Goal: Complete application form: Complete application form

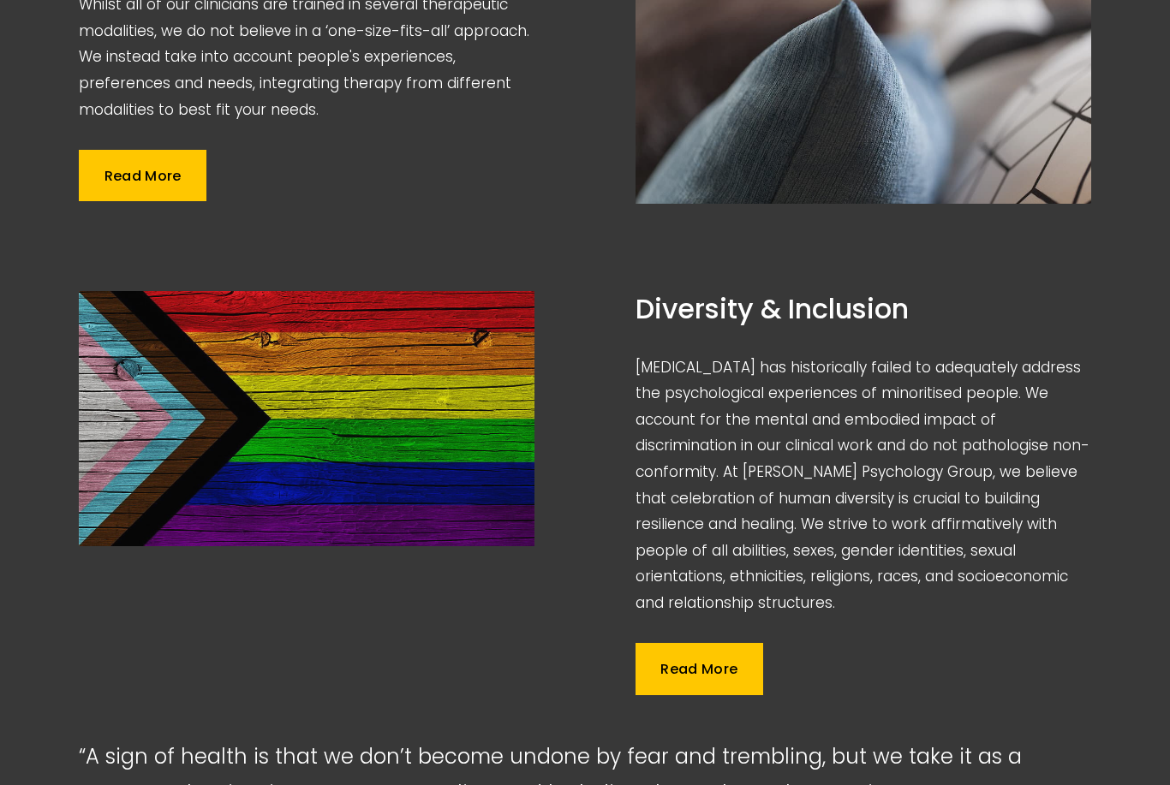
scroll to position [1728, 0]
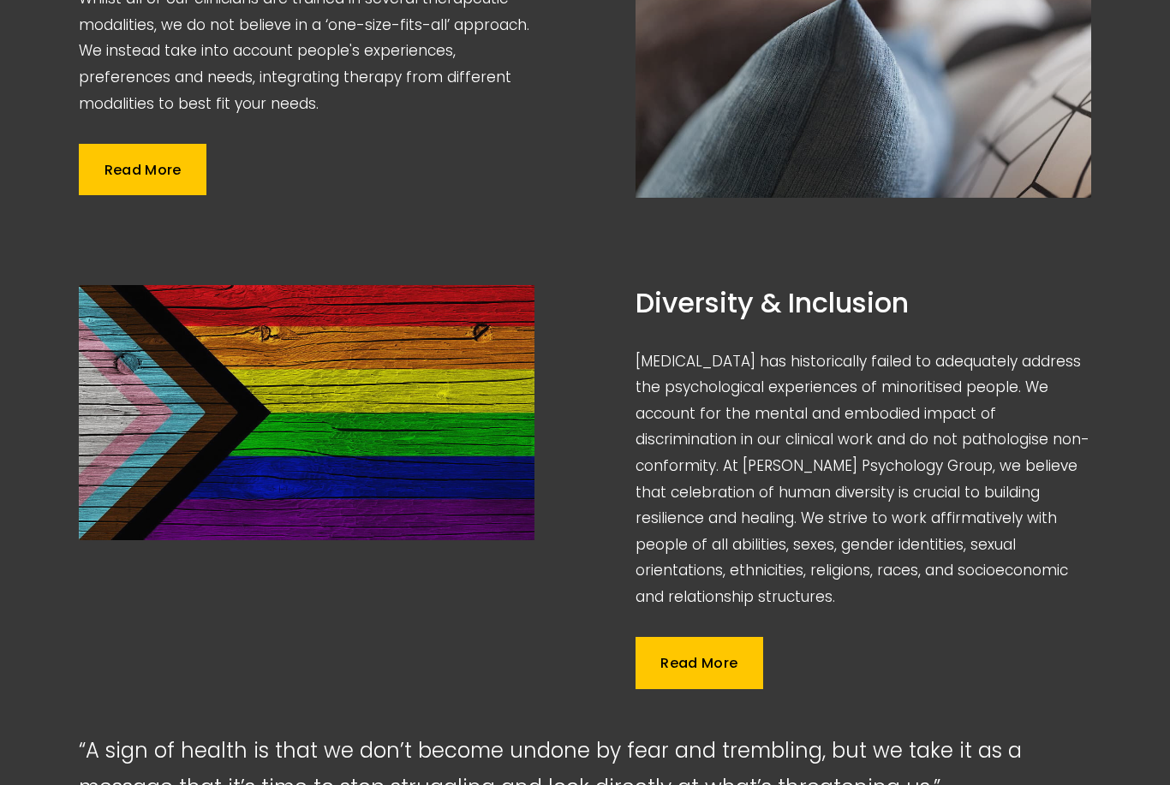
click at [708, 638] on link "Read More" at bounding box center [700, 663] width 128 height 51
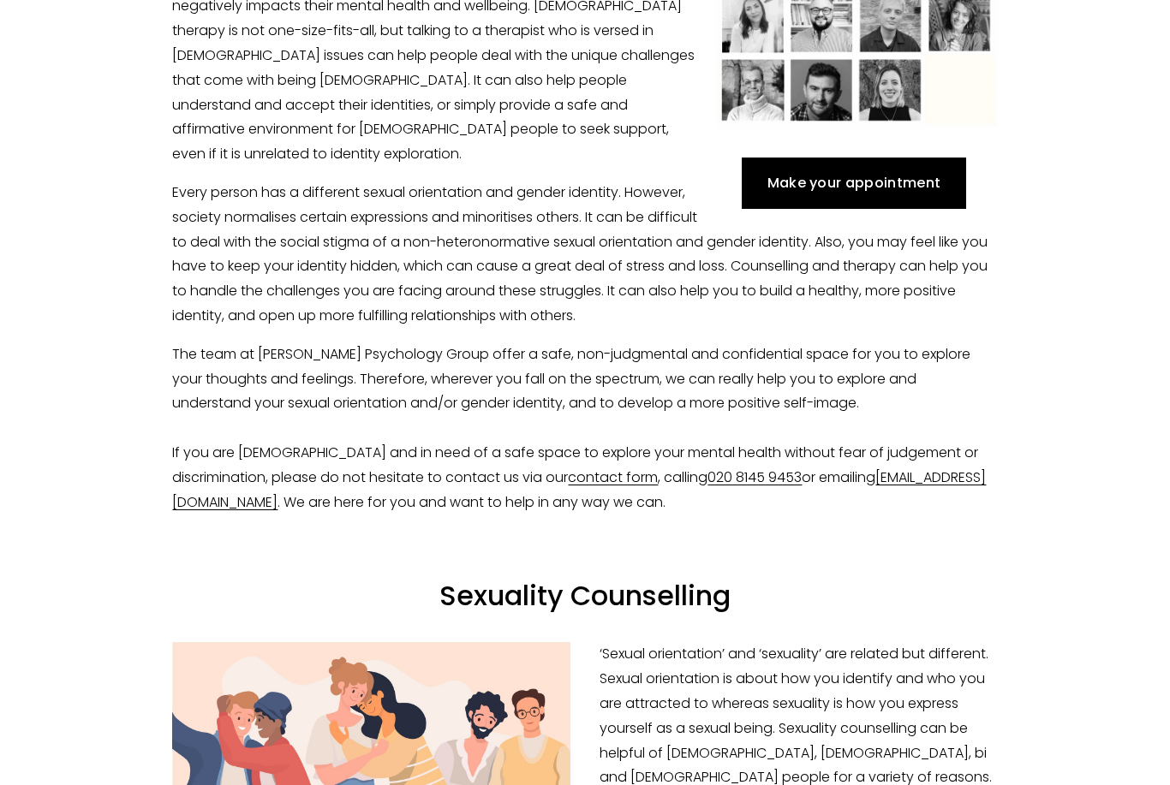
scroll to position [902, 0]
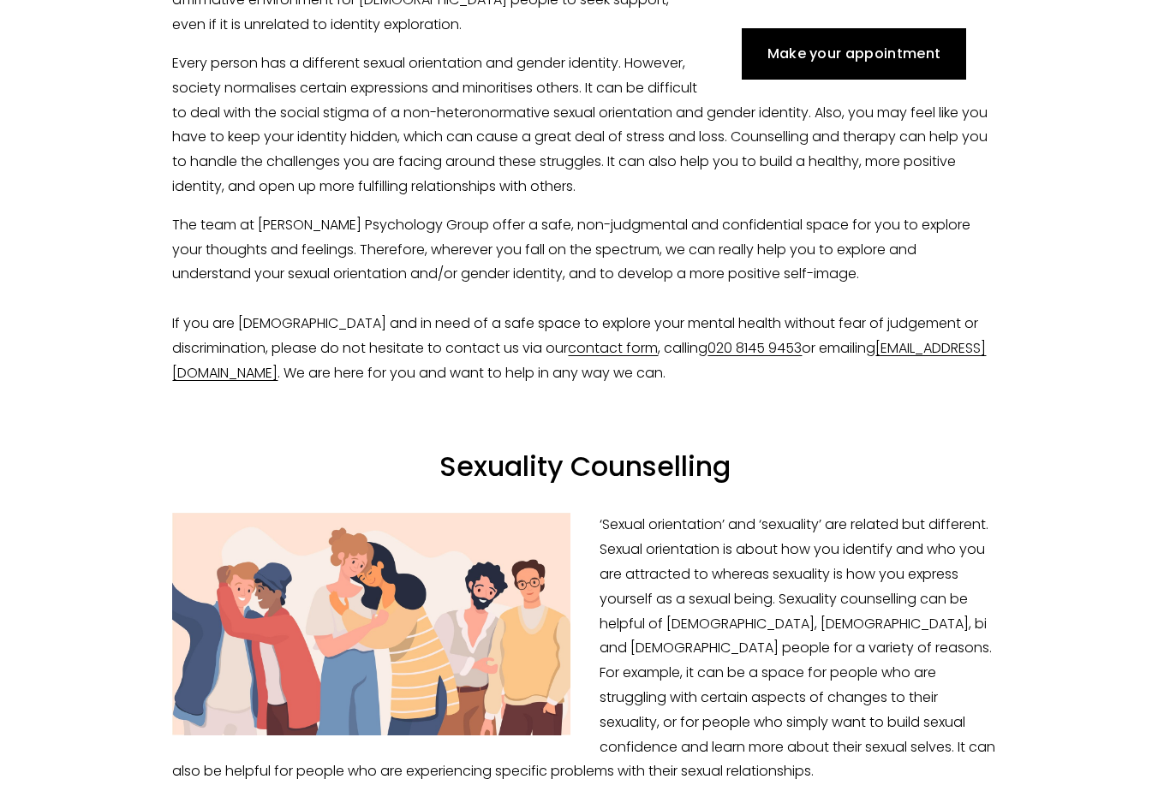
click at [827, 81] on link "Make your appointment" at bounding box center [854, 54] width 224 height 51
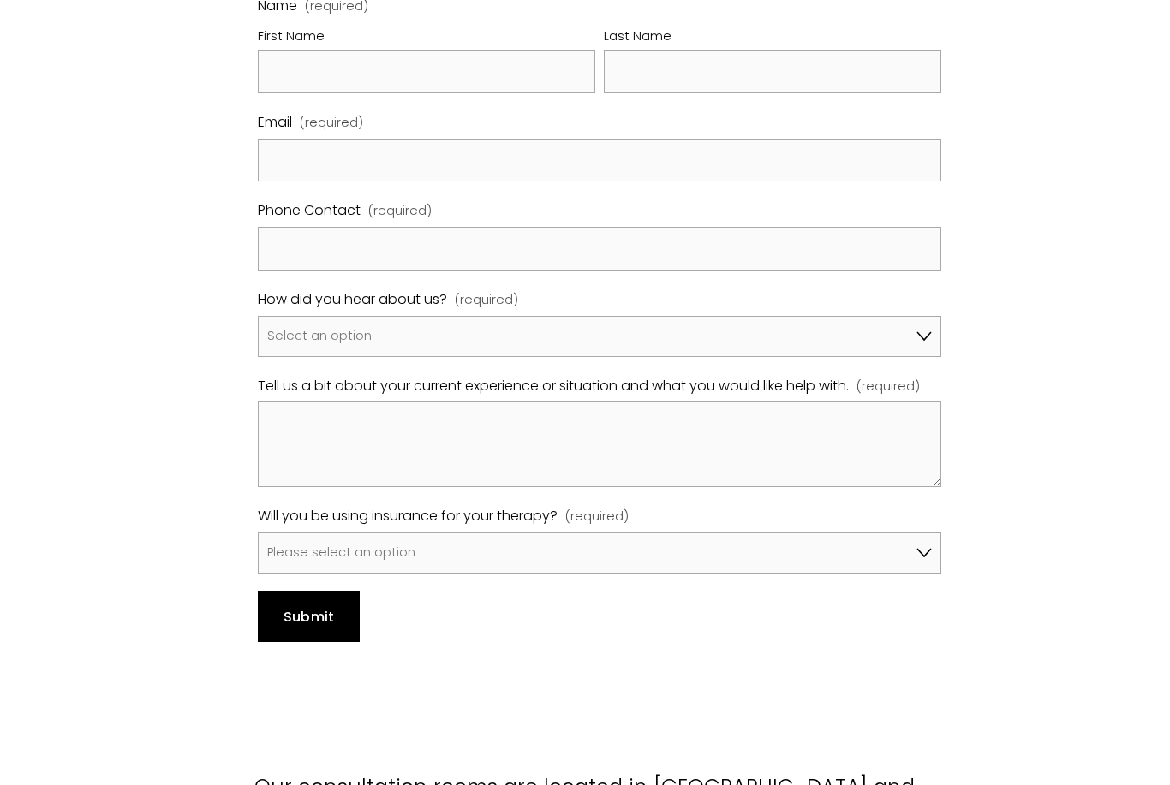
scroll to position [1070, 0]
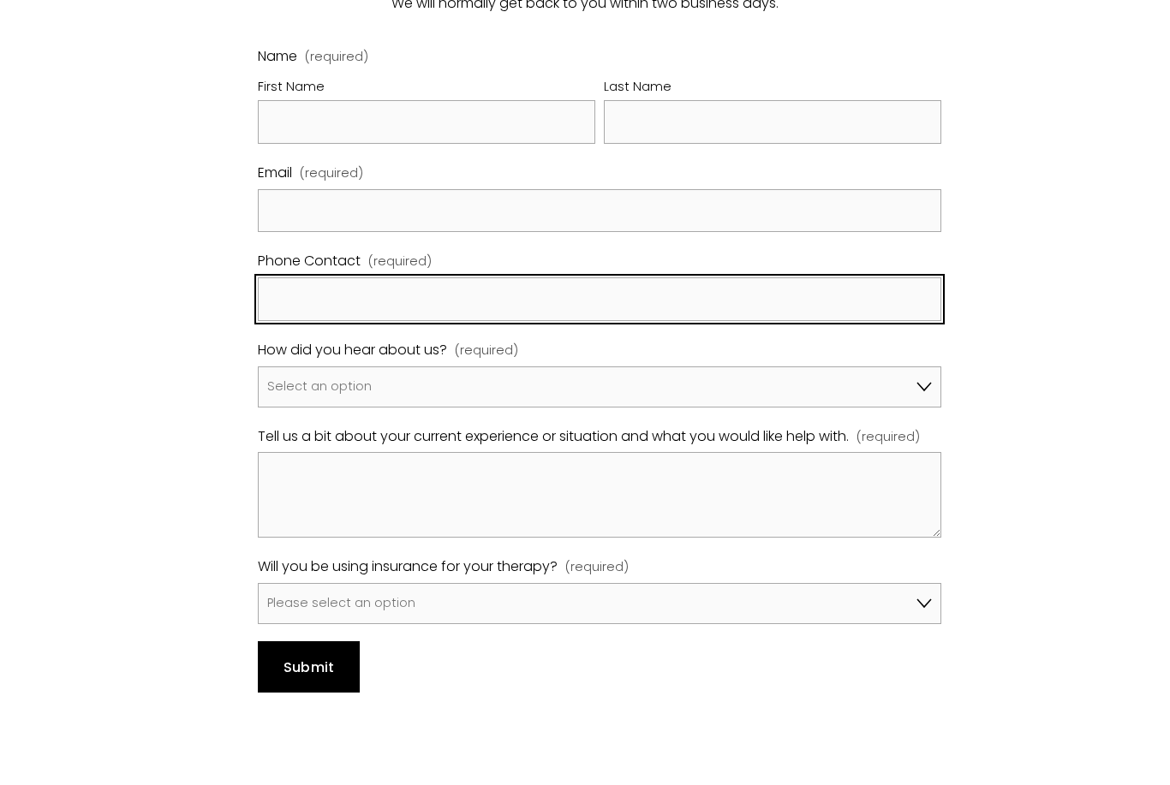
click at [576, 280] on input "Phone Contact (required)" at bounding box center [600, 300] width 684 height 44
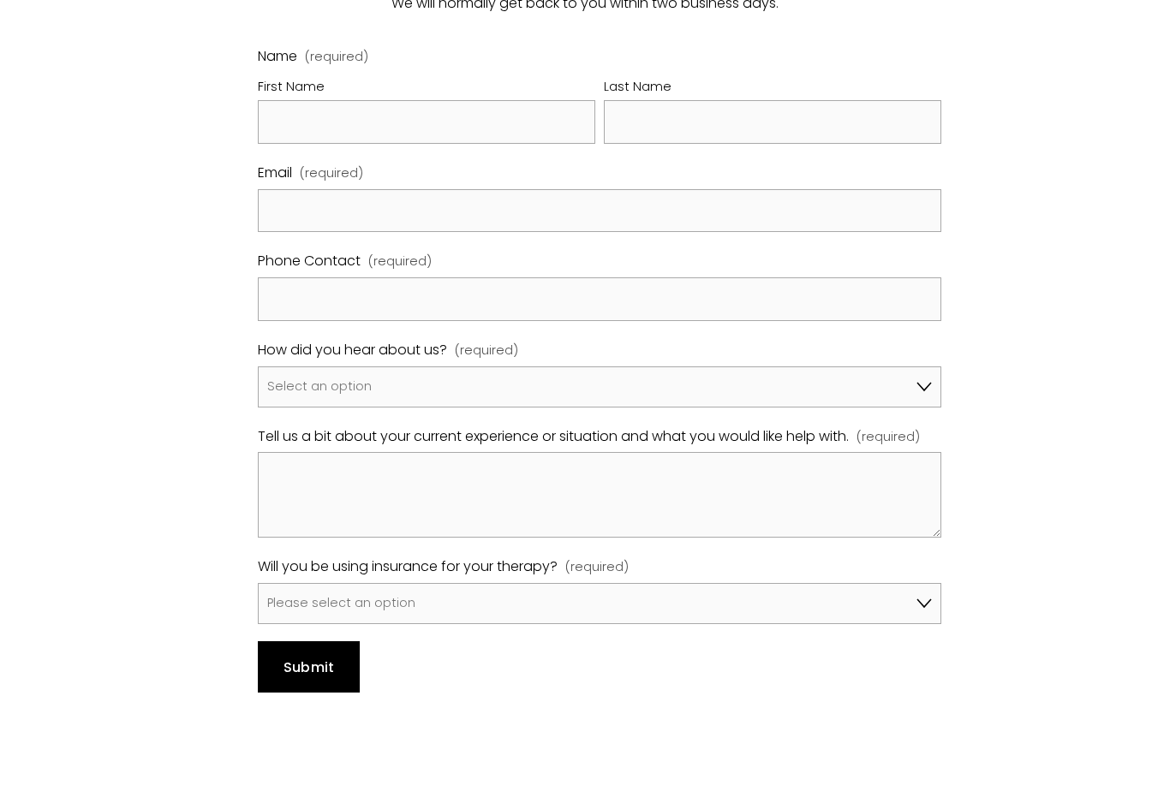
click at [510, 385] on div "Name (required) First Name Last Name Email (required) Phone Contact (required) …" at bounding box center [600, 335] width 684 height 580
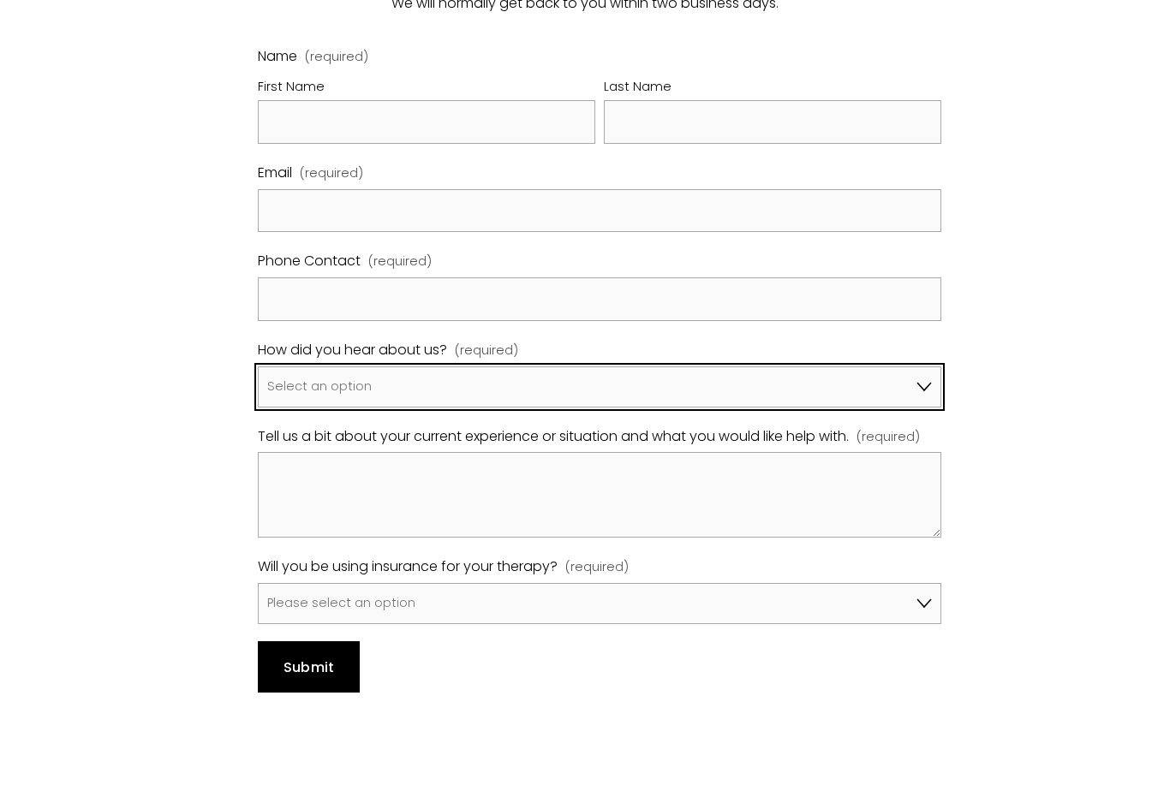
select select "I've been referred by my [MEDICAL_DATA], GP, another therapist"
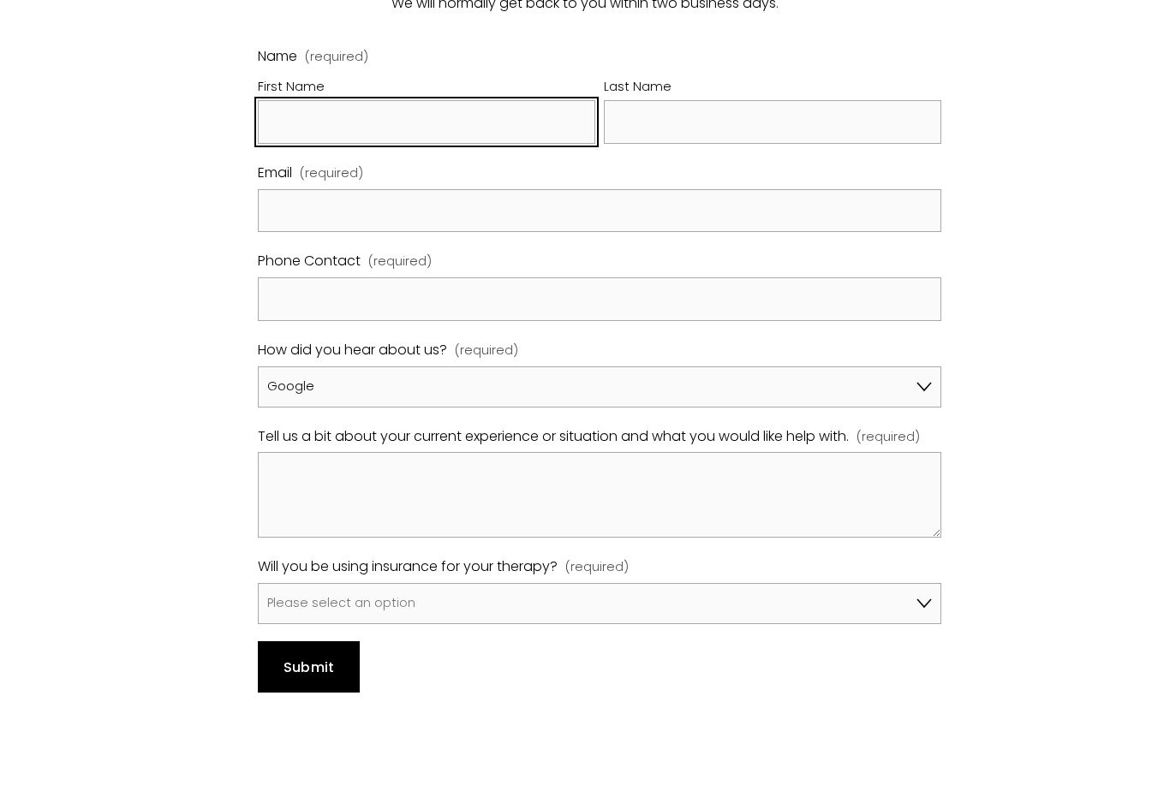
click at [407, 111] on input "First Name" at bounding box center [426, 122] width 337 height 44
type input "Atlas"
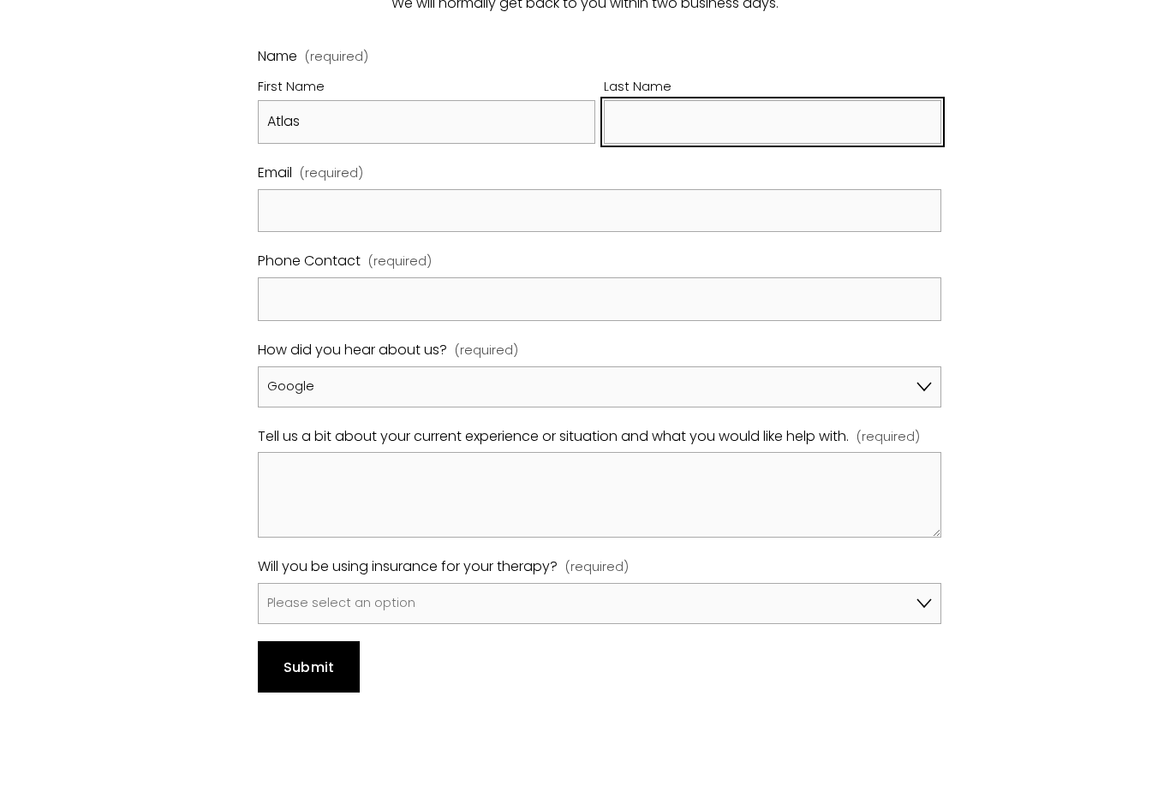
click at [756, 108] on input "Last Name" at bounding box center [772, 122] width 337 height 44
type input "Aron"
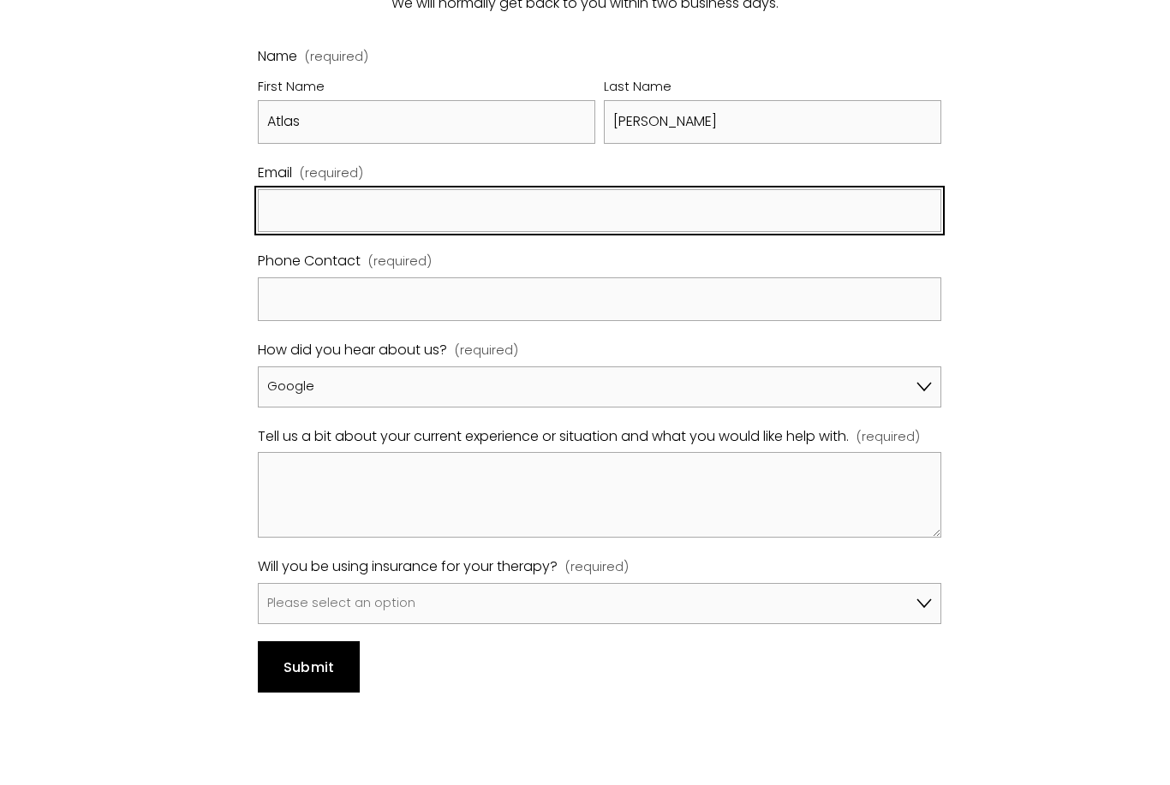
click at [587, 189] on input "Email (required)" at bounding box center [600, 211] width 684 height 44
type input "atlas.aron02@outlook.com"
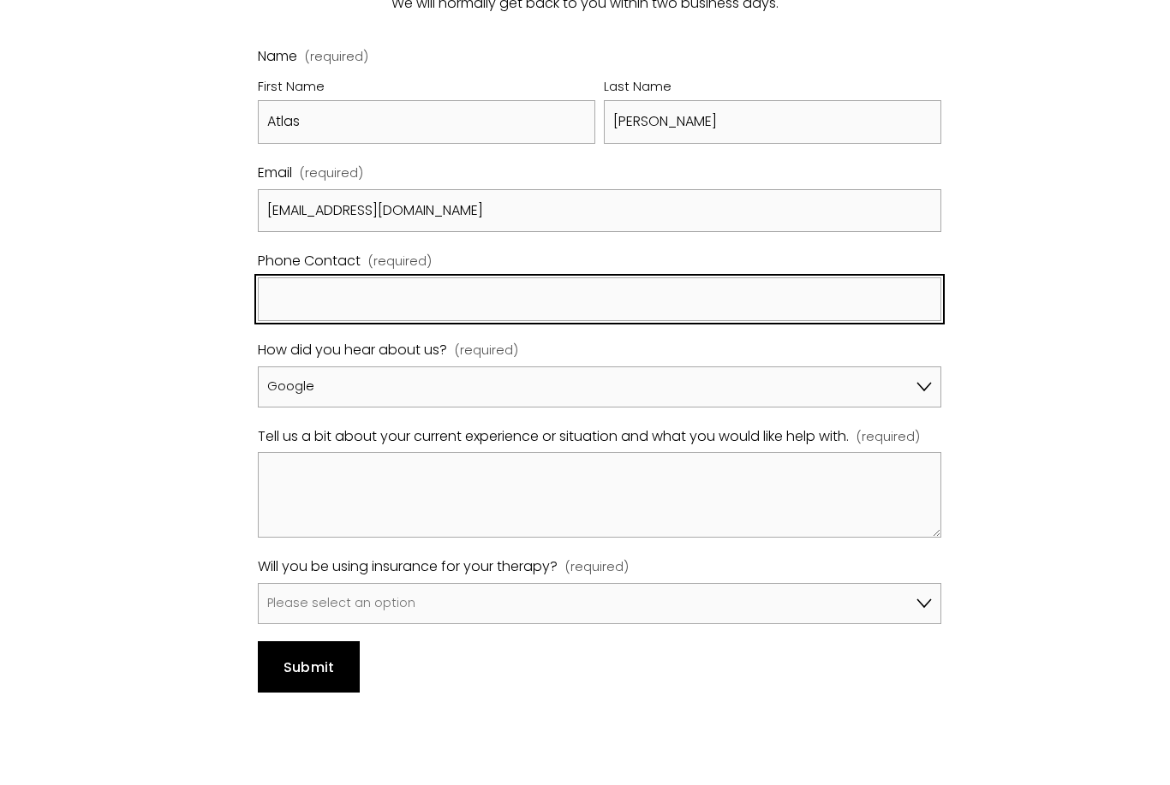
click at [518, 278] on input "Phone Contact (required)" at bounding box center [600, 300] width 684 height 44
type input "07399511117"
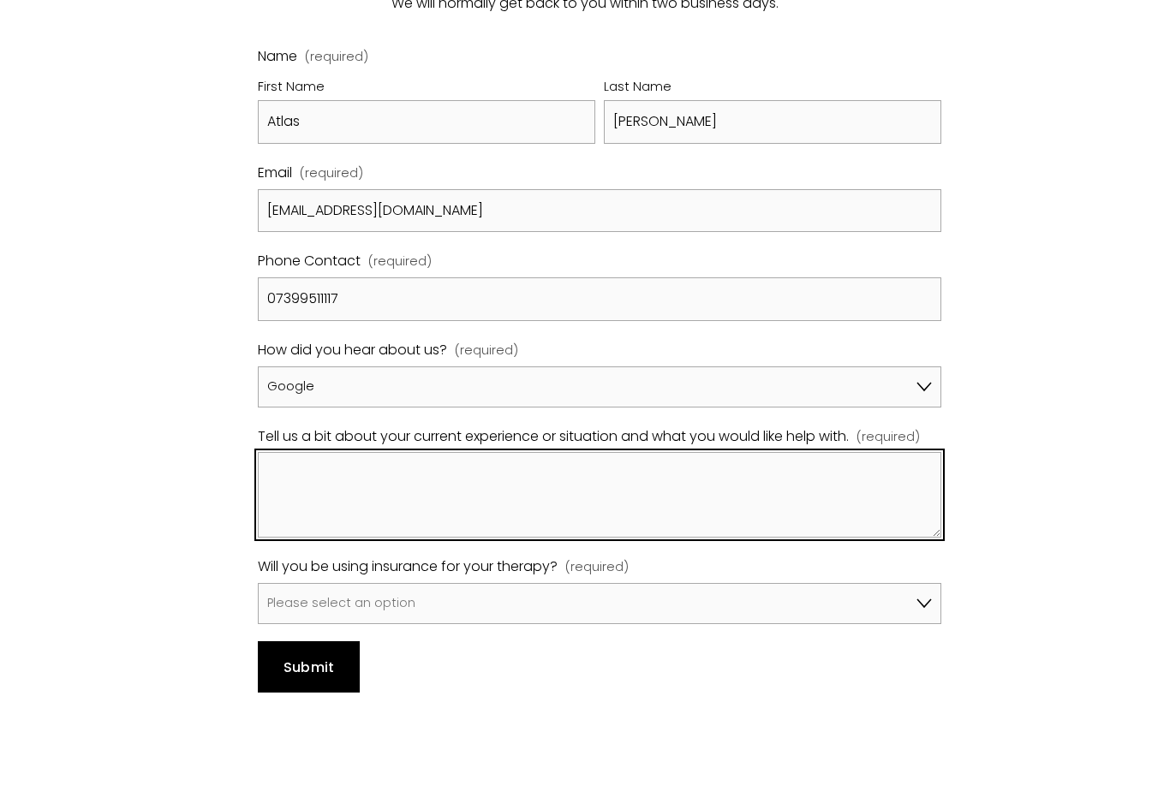
click at [410, 455] on textarea "Tell us a bit about your current experience or situation and what you would lik…" at bounding box center [600, 495] width 684 height 86
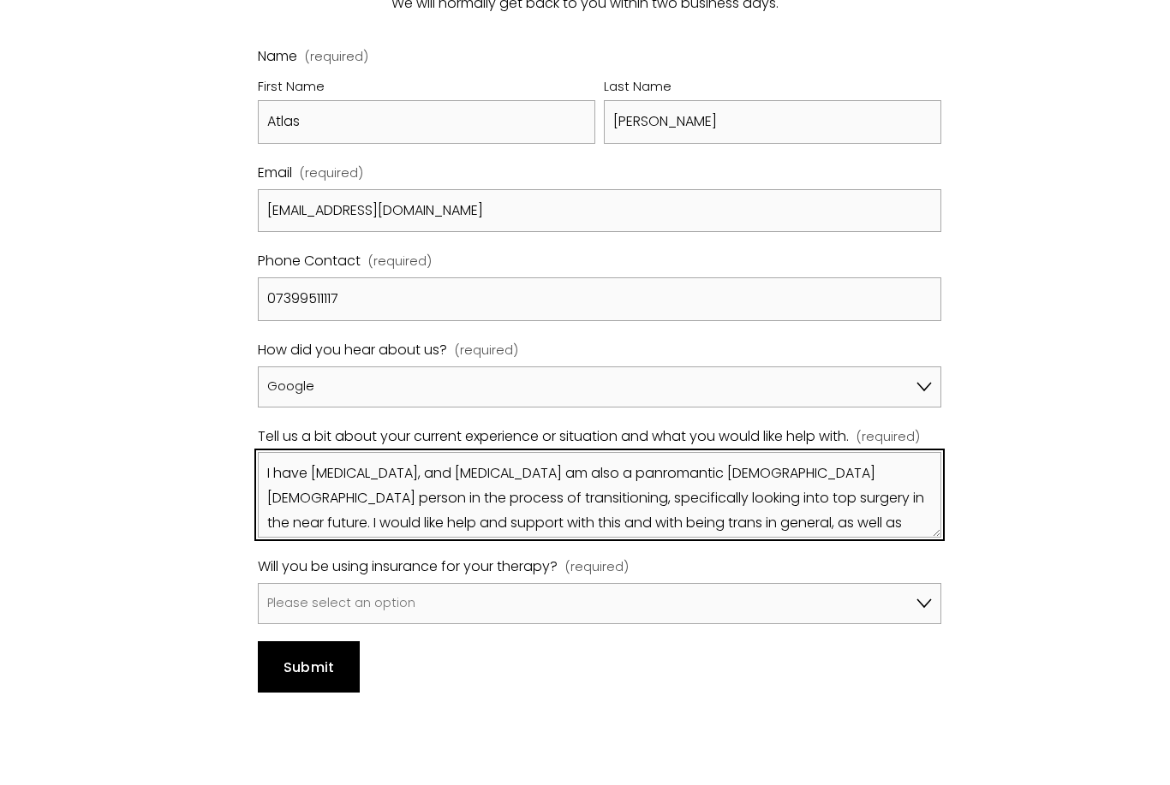
type textarea "I have depression, anxiety, and ADHD. I am also a panromantic asexual genderflu…"
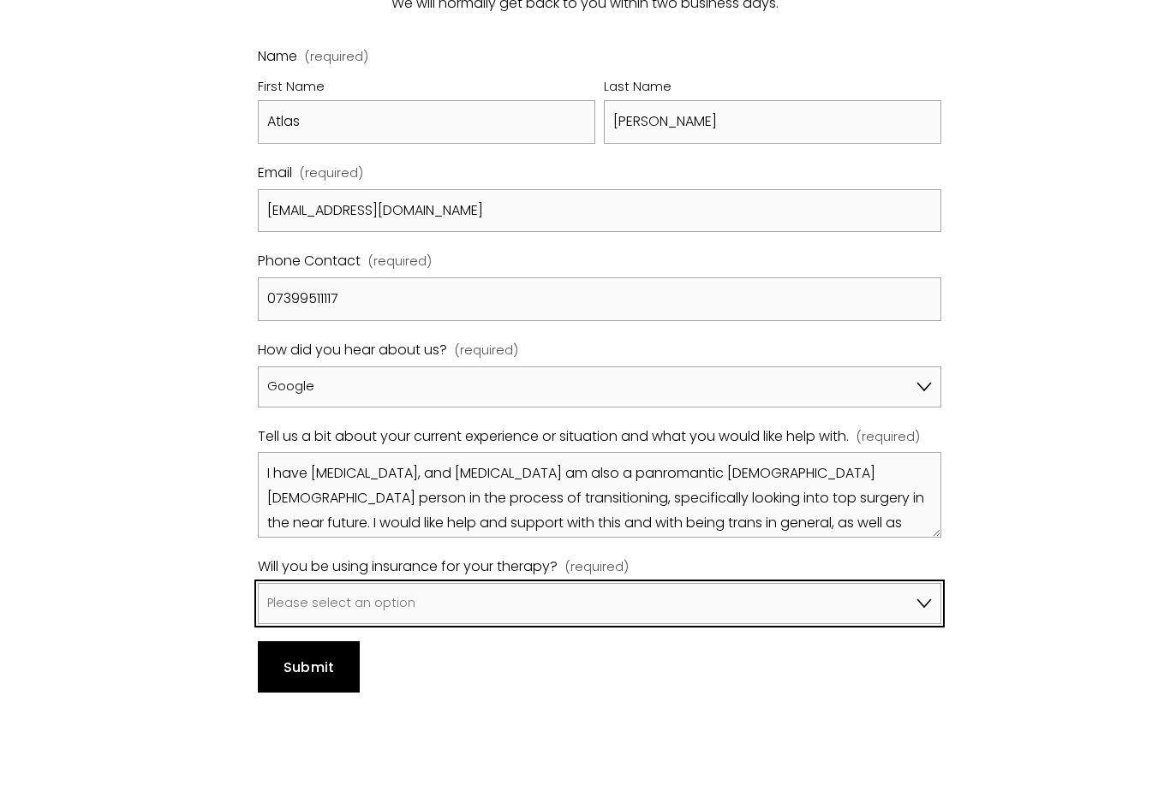
select select "No, I won't be using insurance"
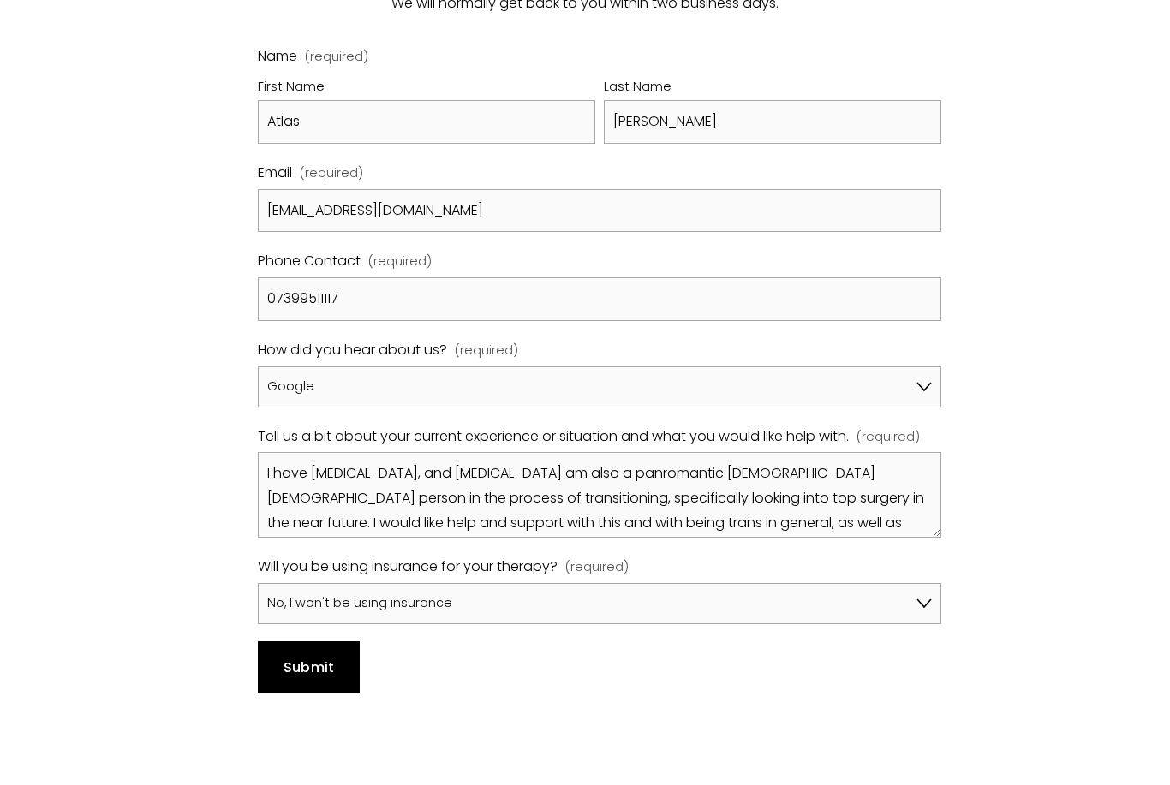
click at [353, 642] on button "Submit Submit" at bounding box center [309, 667] width 102 height 51
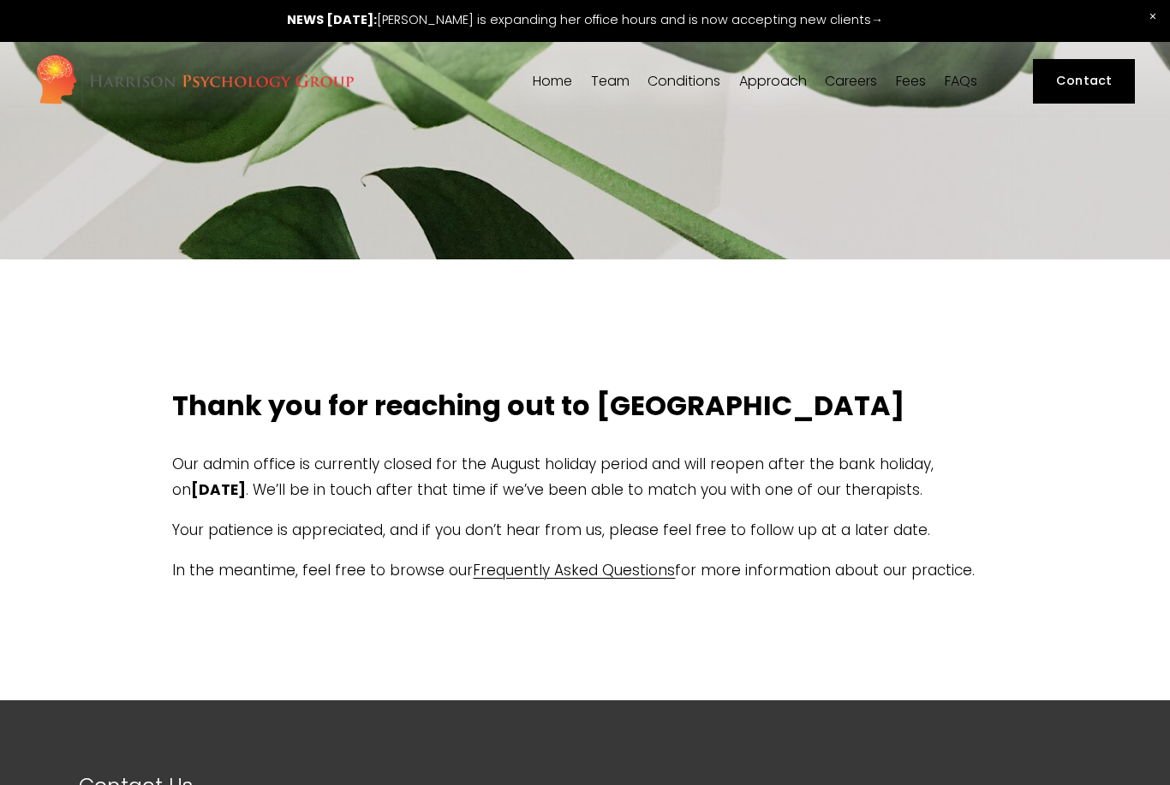
drag, startPoint x: 427, startPoint y: 759, endPoint x: 436, endPoint y: 639, distance: 120.2
